Goal: Transaction & Acquisition: Purchase product/service

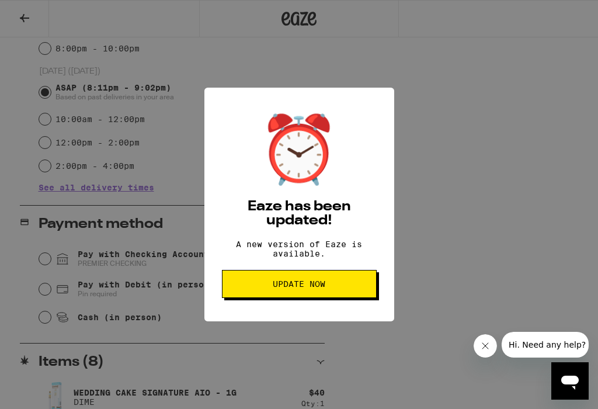
click at [357, 288] on span "Update Now" at bounding box center [299, 284] width 135 height 8
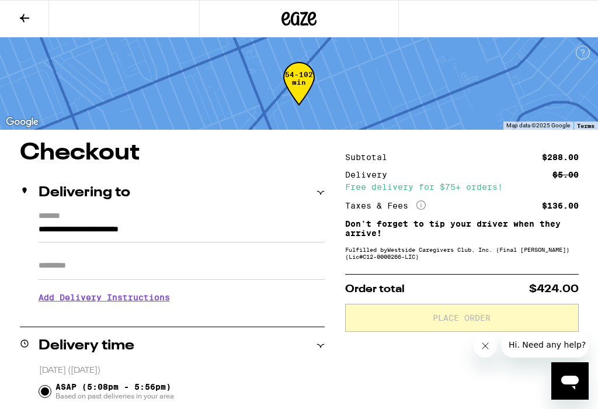
click at [30, 12] on icon at bounding box center [25, 18] width 14 height 14
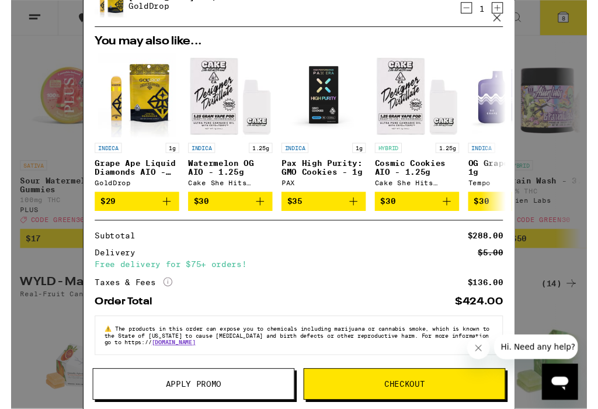
scroll to position [153, 0]
click at [252, 397] on span "Apply Promo" at bounding box center [189, 399] width 209 height 8
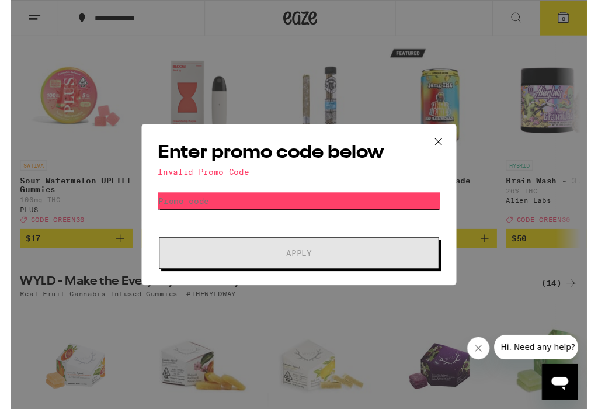
click at [171, 206] on input "Promo Code" at bounding box center [299, 209] width 293 height 18
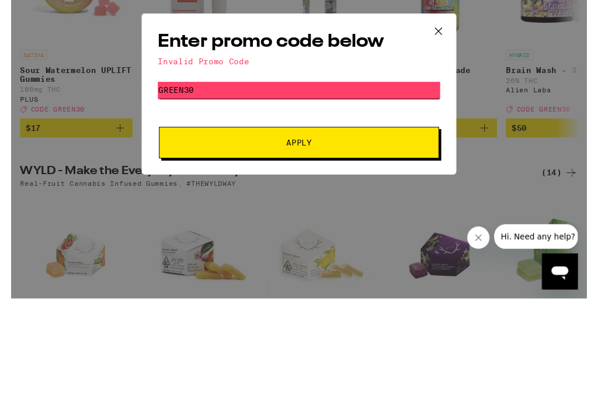
type input "Green30"
click at [325, 247] on button "Apply" at bounding box center [299, 263] width 291 height 33
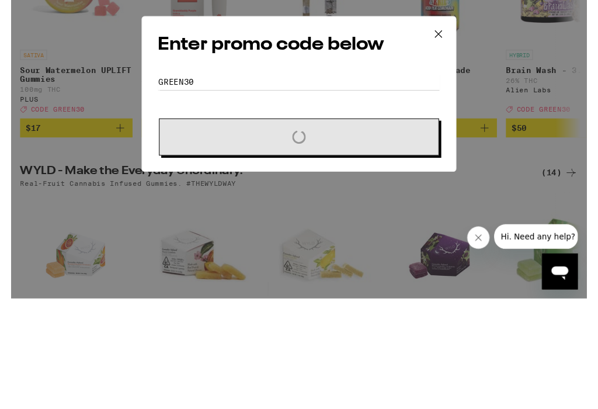
scroll to position [268, 0]
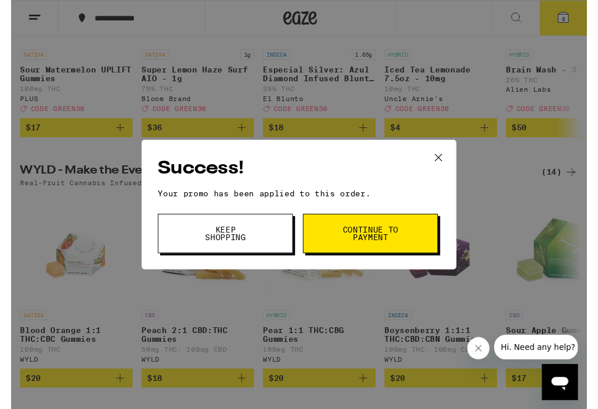
click at [259, 244] on button "Keep Shopping" at bounding box center [223, 242] width 140 height 41
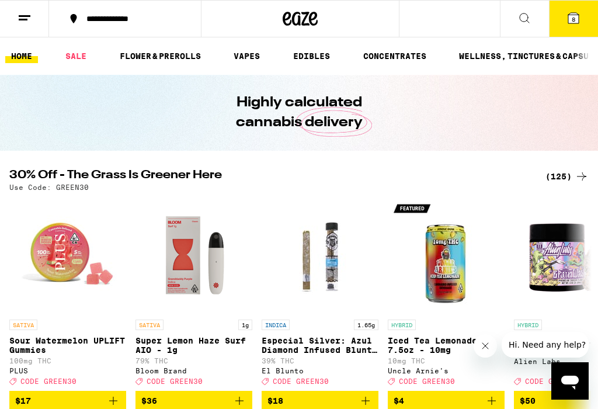
click at [580, 19] on icon at bounding box center [574, 18] width 14 height 14
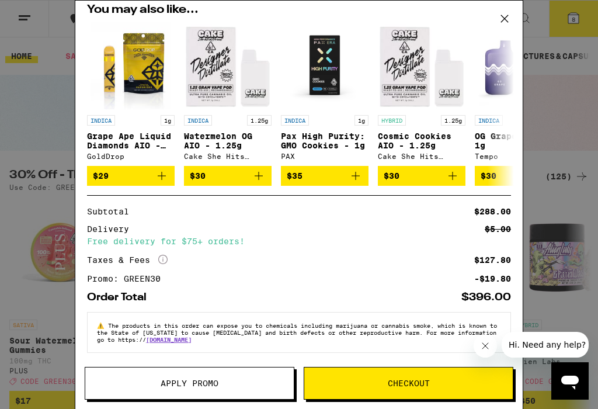
scroll to position [393, 0]
click at [426, 382] on span "Checkout" at bounding box center [409, 383] width 42 height 8
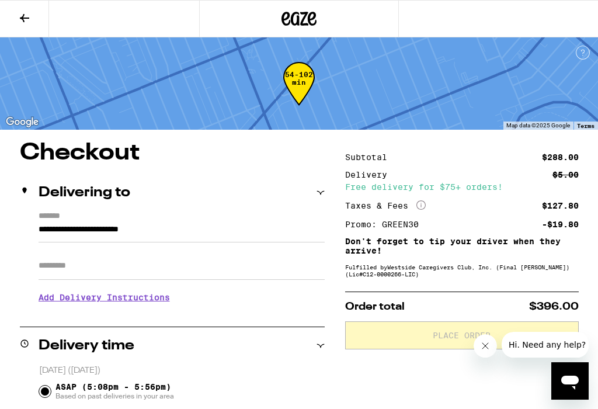
click at [184, 230] on input "**********" at bounding box center [182, 233] width 286 height 20
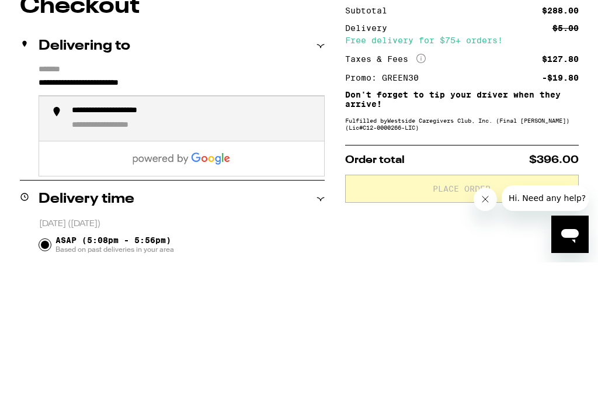
click at [218, 252] on div "**********" at bounding box center [193, 265] width 243 height 26
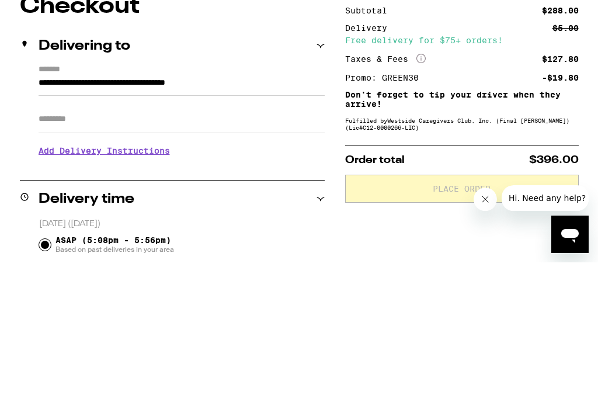
scroll to position [147, 0]
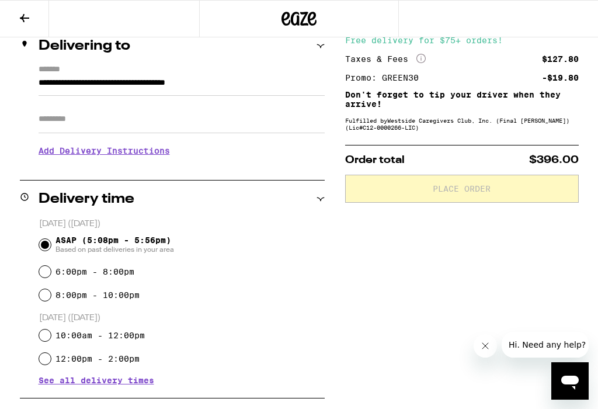
click at [213, 84] on input "**********" at bounding box center [182, 86] width 286 height 20
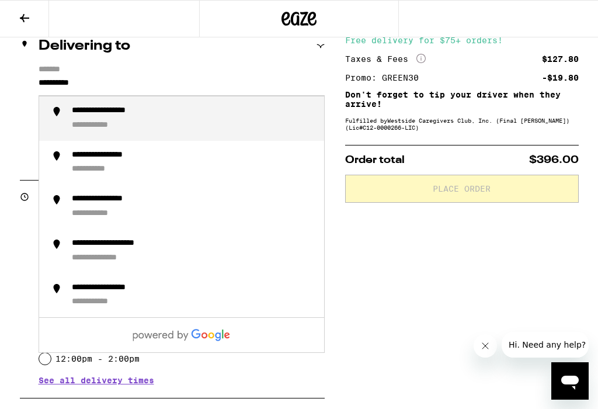
click at [106, 81] on input "**********" at bounding box center [182, 86] width 286 height 20
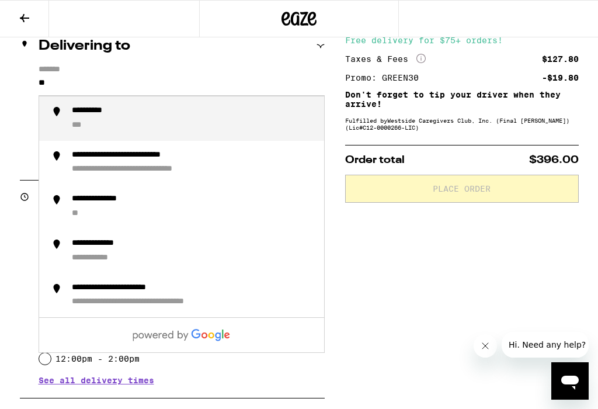
type input "*"
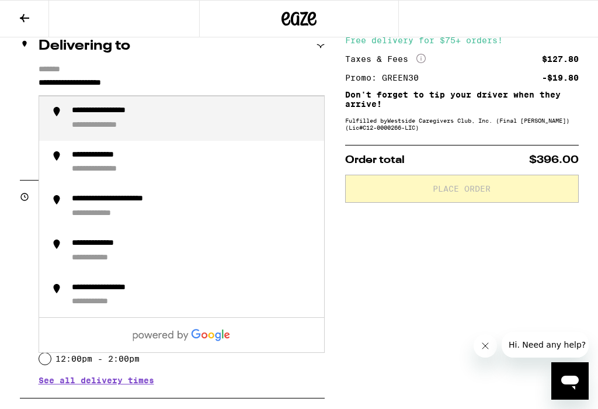
click at [127, 120] on div "**********" at bounding box center [193, 119] width 243 height 26
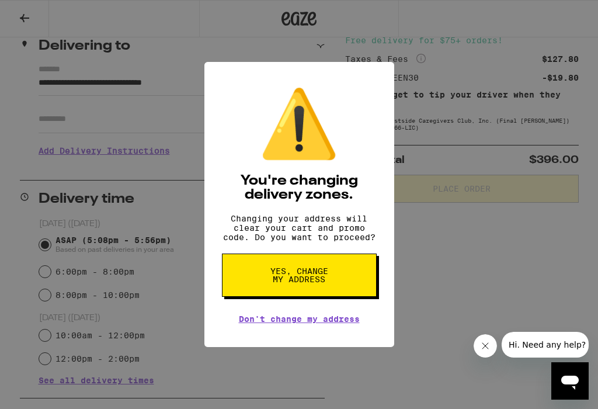
click at [334, 282] on button "Yes, change my address" at bounding box center [299, 275] width 155 height 43
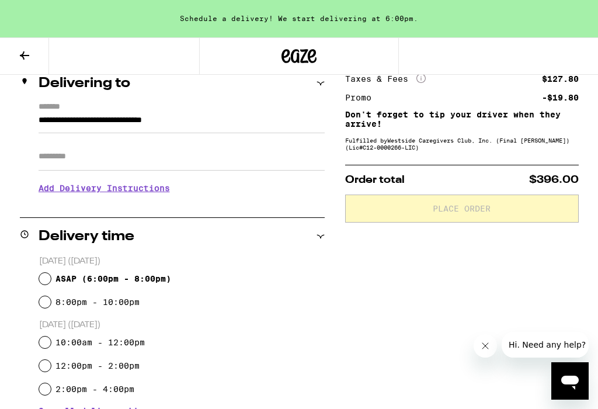
type input "**********"
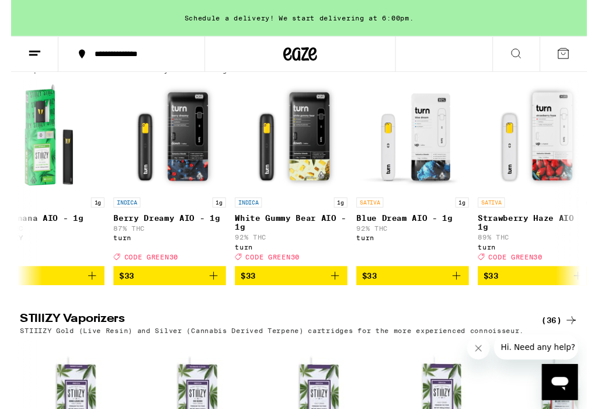
scroll to position [0, 6720]
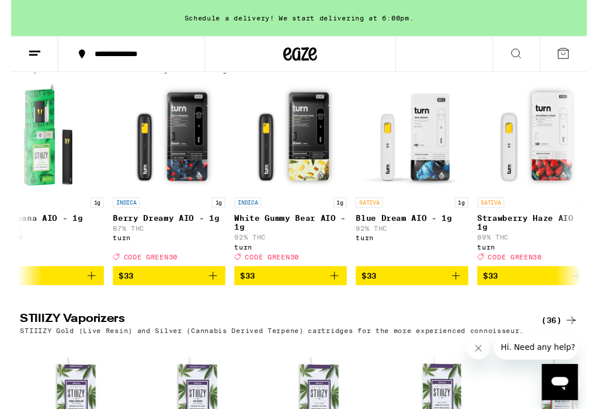
click at [31, 53] on icon at bounding box center [25, 56] width 14 height 14
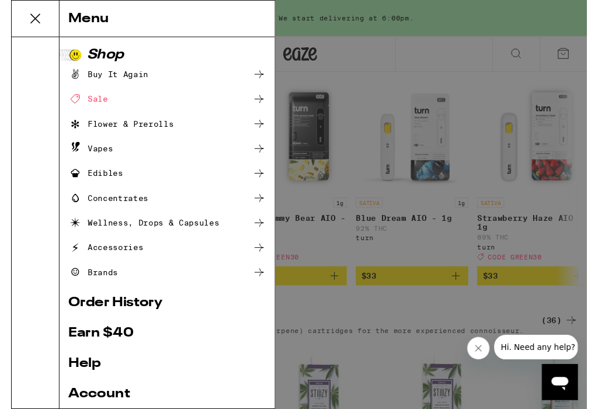
click at [30, 18] on icon at bounding box center [24, 19] width 23 height 23
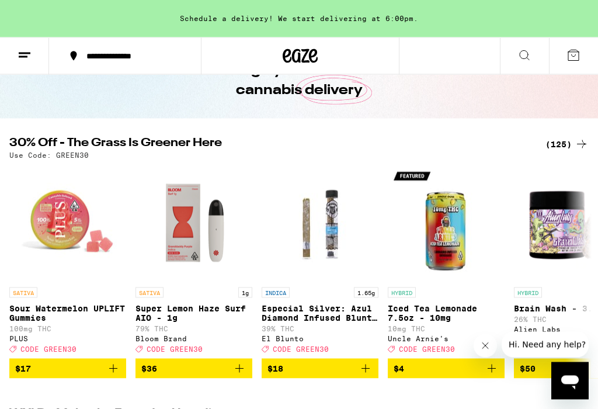
scroll to position [0, 0]
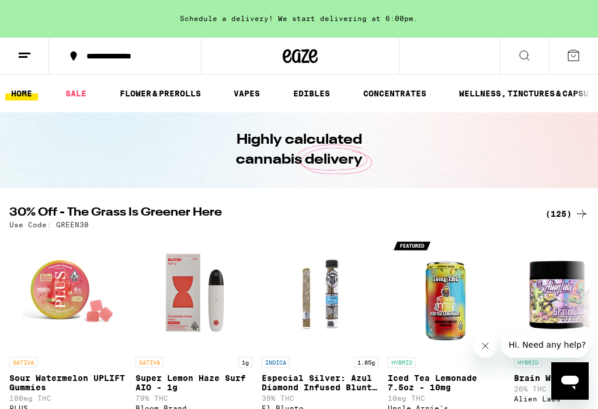
click at [579, 56] on icon at bounding box center [574, 55] width 11 height 11
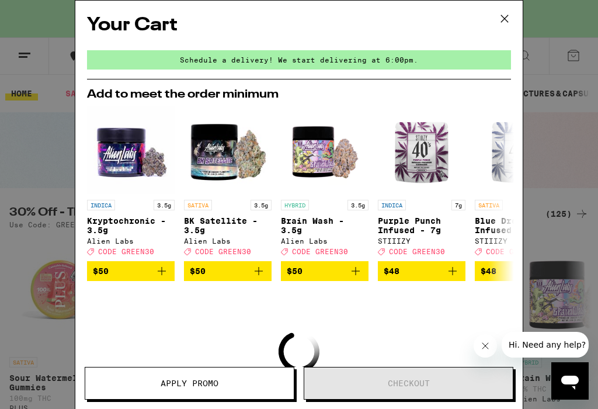
click at [512, 20] on icon at bounding box center [505, 19] width 18 height 18
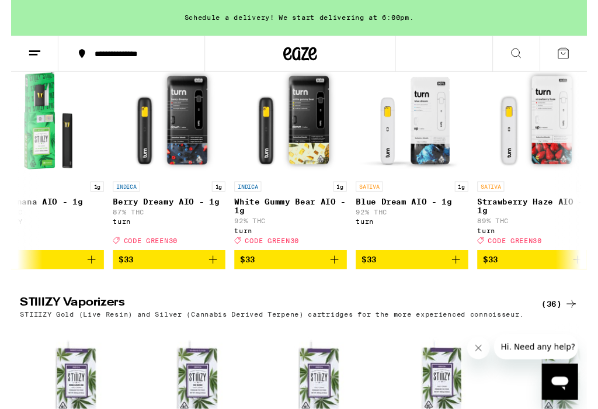
scroll to position [2155, 0]
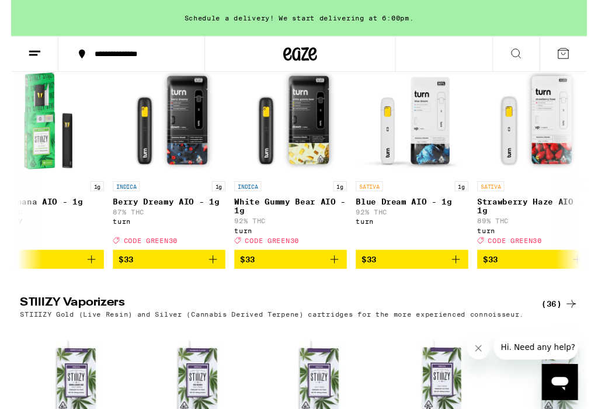
click at [334, 276] on icon "Add to bag" at bounding box center [336, 269] width 14 height 14
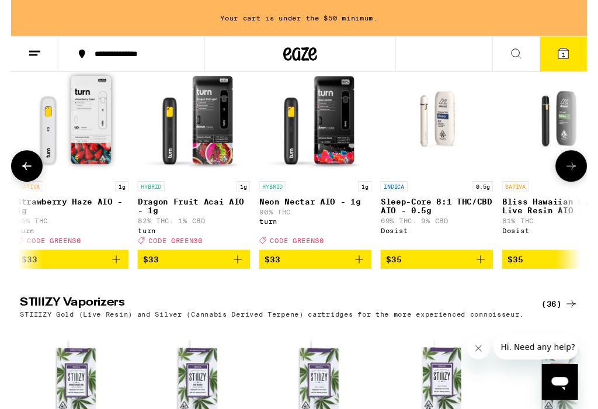
scroll to position [1, 7200]
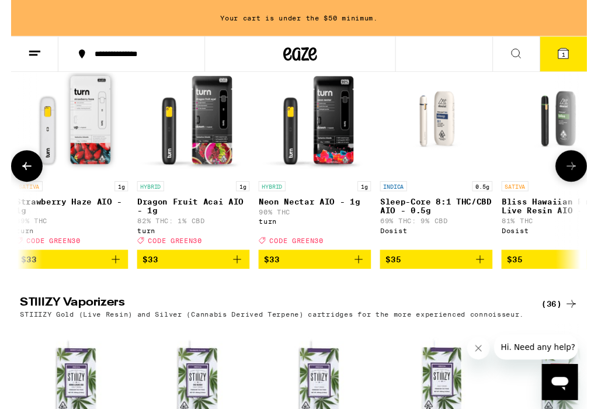
click at [350, 276] on span "$33" at bounding box center [315, 269] width 105 height 14
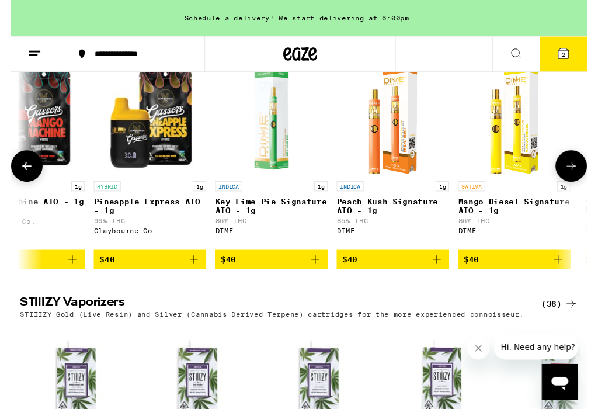
scroll to position [1, 9897]
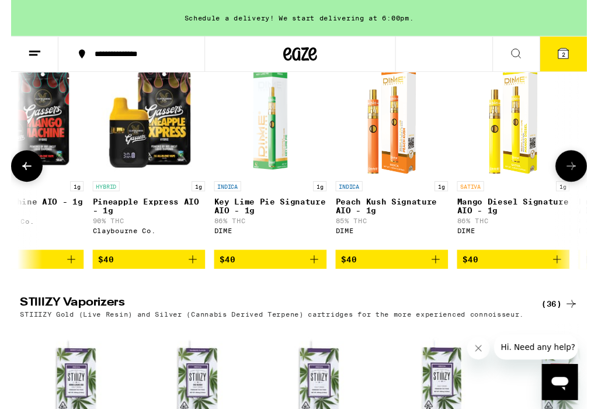
click at [320, 276] on icon "Add to bag" at bounding box center [315, 269] width 14 height 14
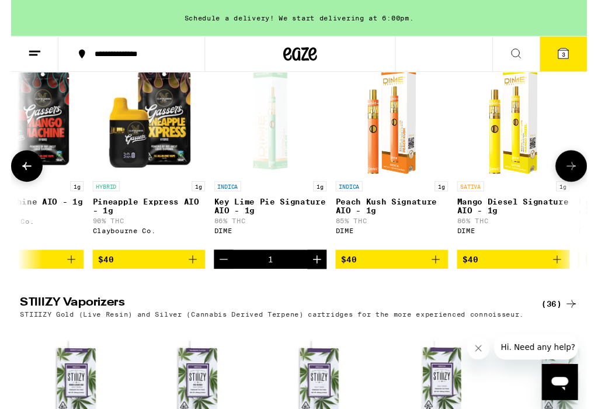
click at [447, 276] on icon "Add to bag" at bounding box center [441, 269] width 14 height 14
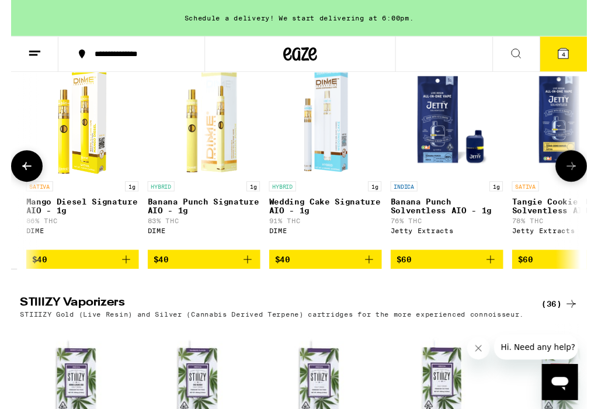
scroll to position [1, 10344]
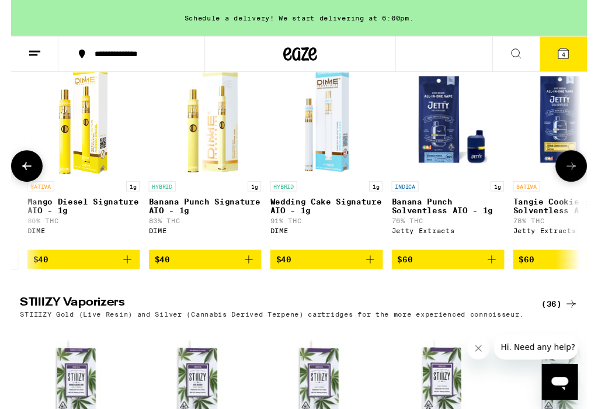
click at [255, 279] on button "$40" at bounding box center [201, 269] width 117 height 20
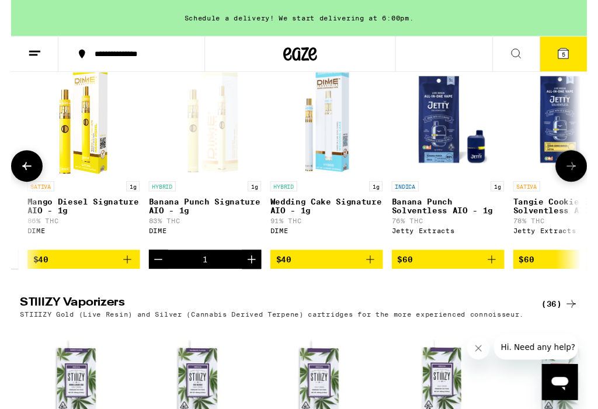
click at [380, 279] on button "$40" at bounding box center [327, 269] width 117 height 20
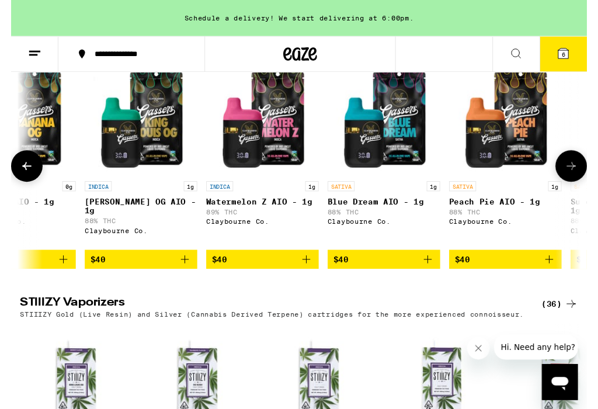
scroll to position [1, 9021]
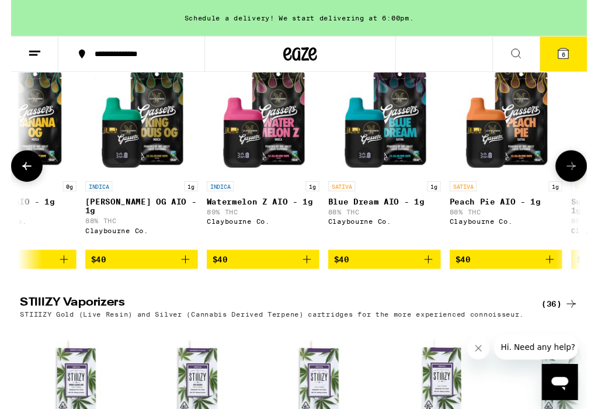
click at [182, 276] on icon "Add to bag" at bounding box center [181, 269] width 14 height 14
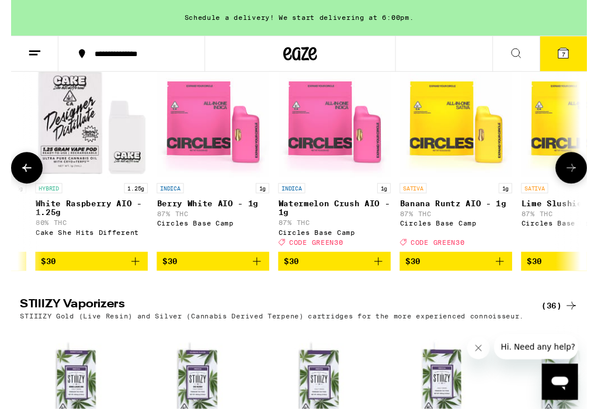
scroll to position [1, 3392]
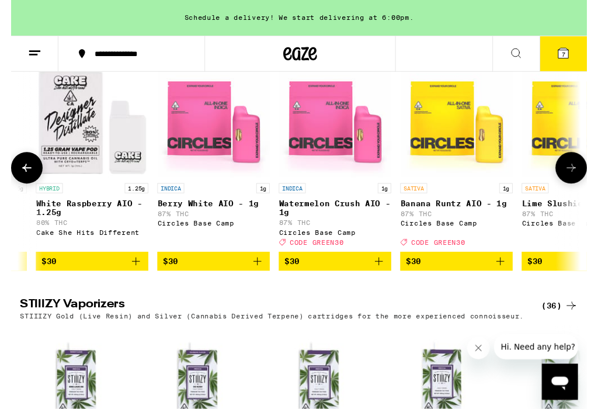
click at [387, 279] on icon "Add to bag" at bounding box center [382, 272] width 14 height 14
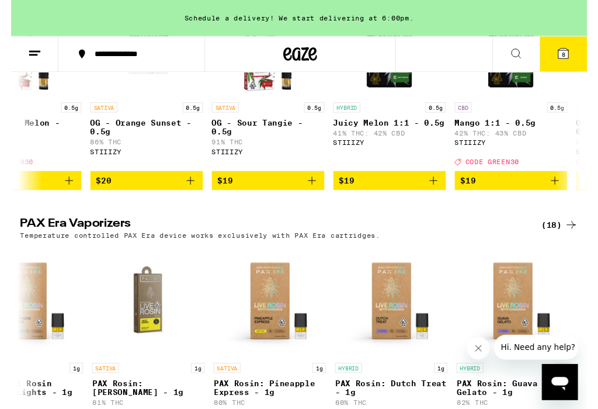
scroll to position [0, 688]
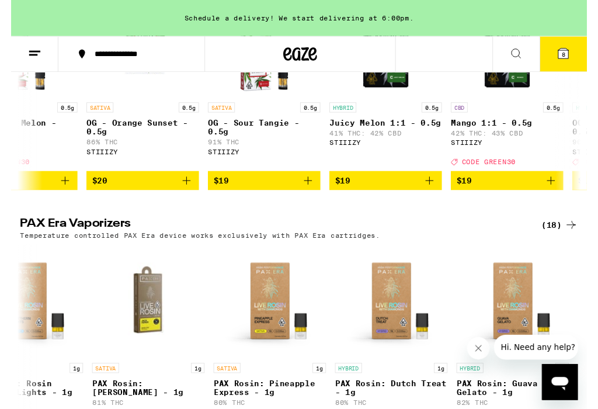
click at [314, 195] on icon "Add to bag" at bounding box center [309, 188] width 14 height 14
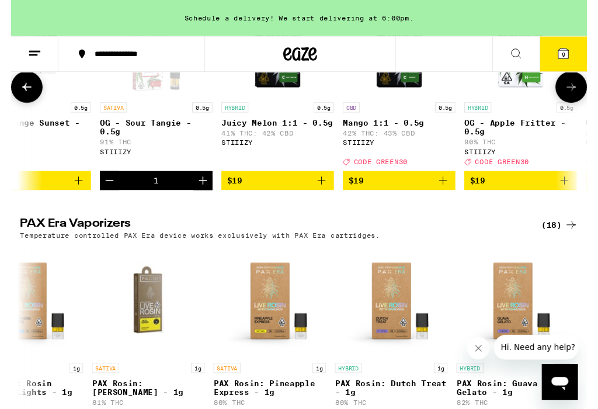
scroll to position [0, 800]
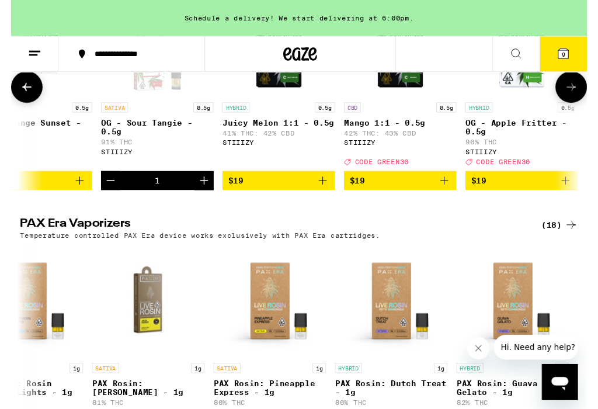
click at [112, 198] on button "Decrement" at bounding box center [104, 188] width 20 height 20
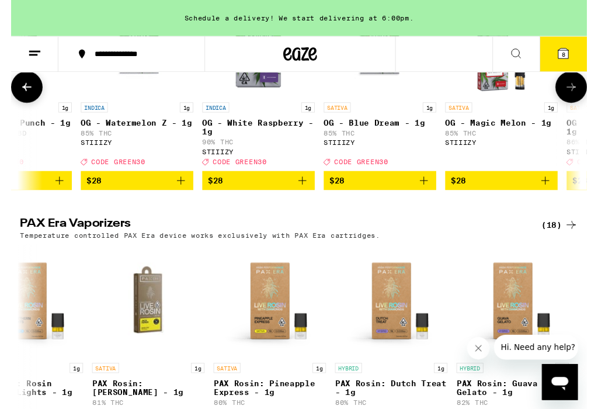
scroll to position [0, 2213]
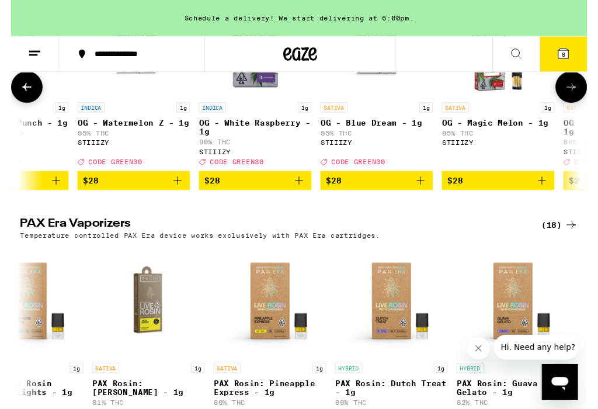
click at [305, 195] on icon "Add to bag" at bounding box center [299, 188] width 14 height 14
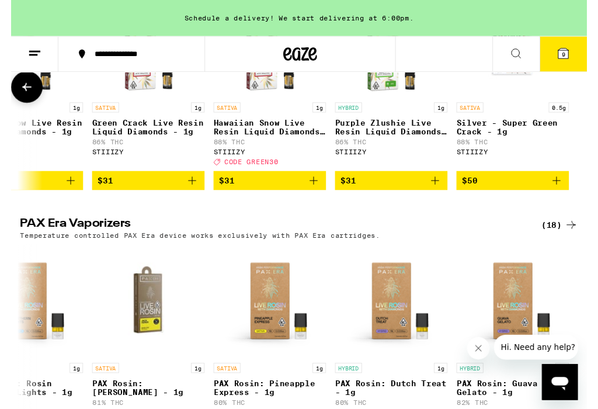
scroll to position [0, 3965]
click at [319, 195] on icon "Add to bag" at bounding box center [314, 188] width 14 height 14
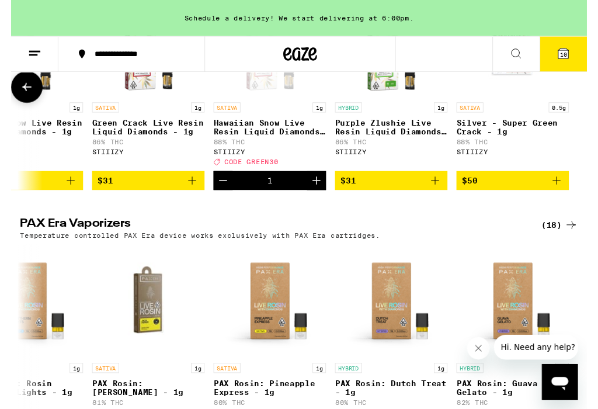
click at [548, 248] on div "Temperature controlled PAX Era device works exclusively with PAX Era cartridges." at bounding box center [299, 245] width 580 height 8
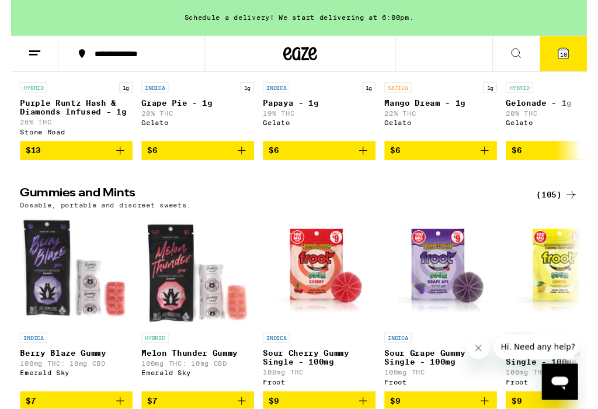
scroll to position [3601, 0]
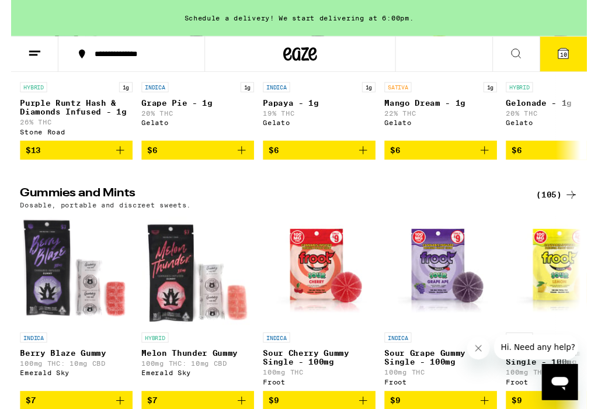
click at [580, 58] on icon at bounding box center [574, 56] width 14 height 14
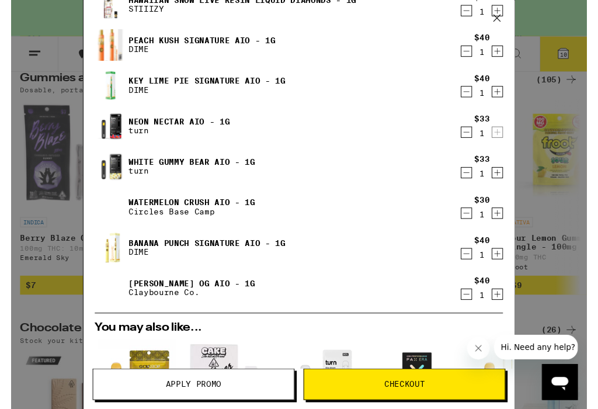
scroll to position [150, 0]
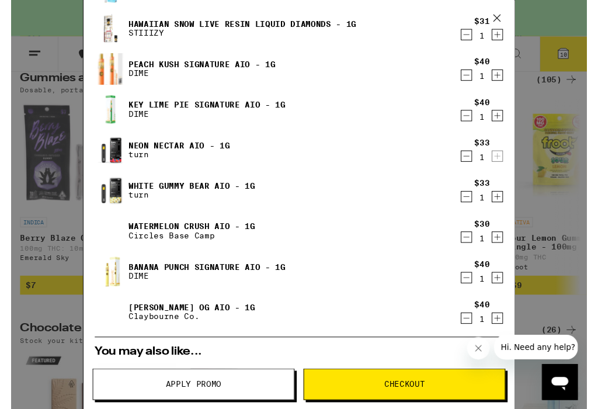
click at [475, 330] on icon "Decrement" at bounding box center [473, 330] width 6 height 0
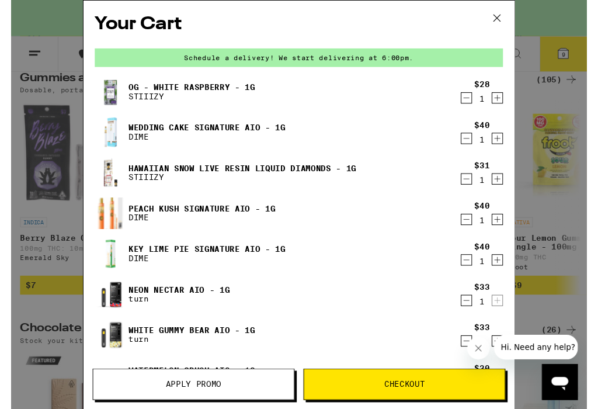
scroll to position [0, 0]
click at [479, 102] on button "Decrement" at bounding box center [474, 102] width 12 height 12
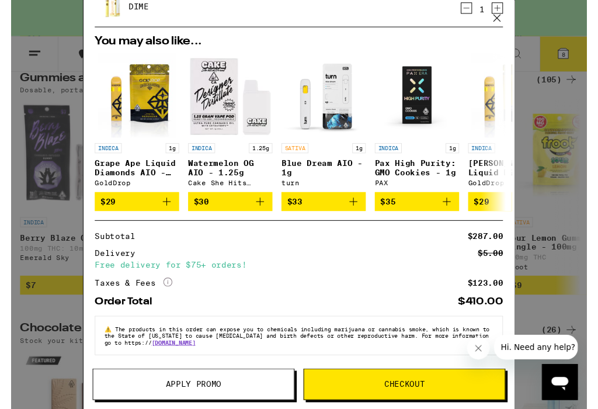
click at [237, 397] on span "Apply Promo" at bounding box center [189, 399] width 209 height 8
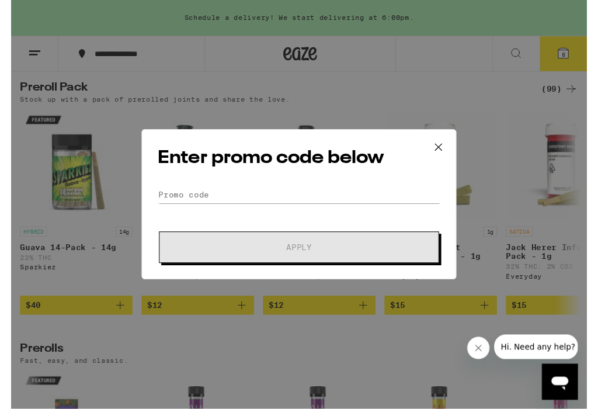
scroll to position [3180, 0]
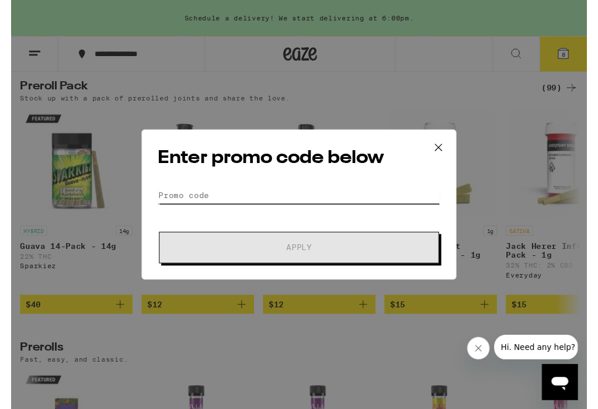
click at [170, 198] on input "Promo Code" at bounding box center [299, 203] width 293 height 18
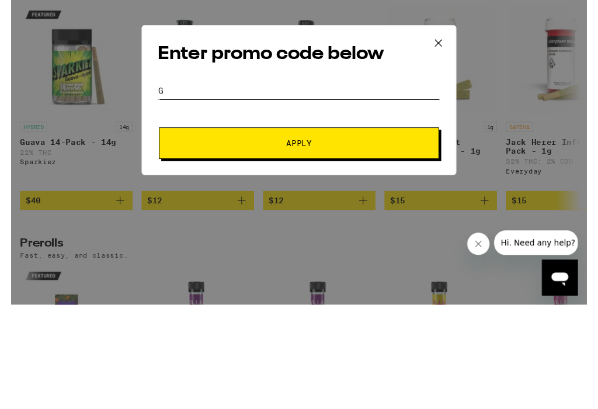
scroll to position [0, 0]
type input "Green30"
click at [321, 253] on span "Apply" at bounding box center [299, 257] width 210 height 8
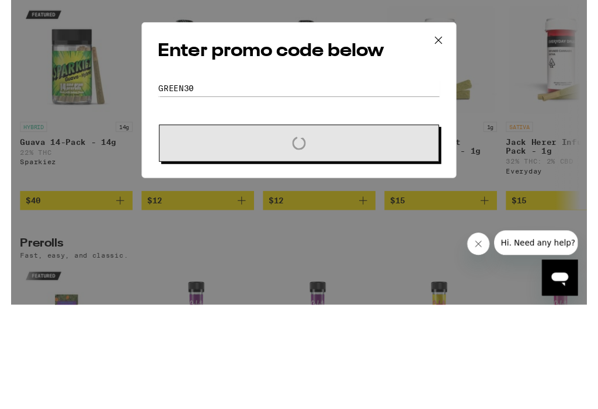
scroll to position [3289, 0]
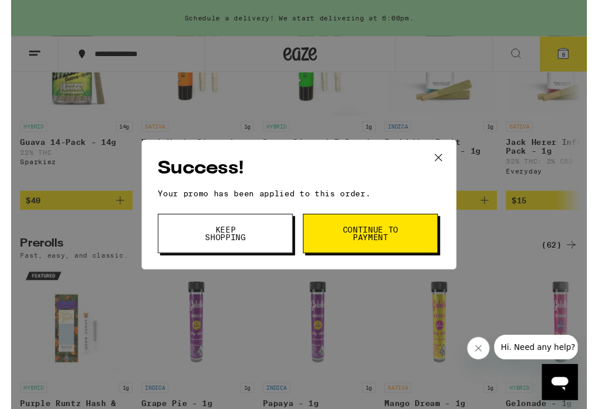
click at [402, 245] on span "Continue to payment" at bounding box center [374, 242] width 60 height 16
